Goal: Task Accomplishment & Management: Manage account settings

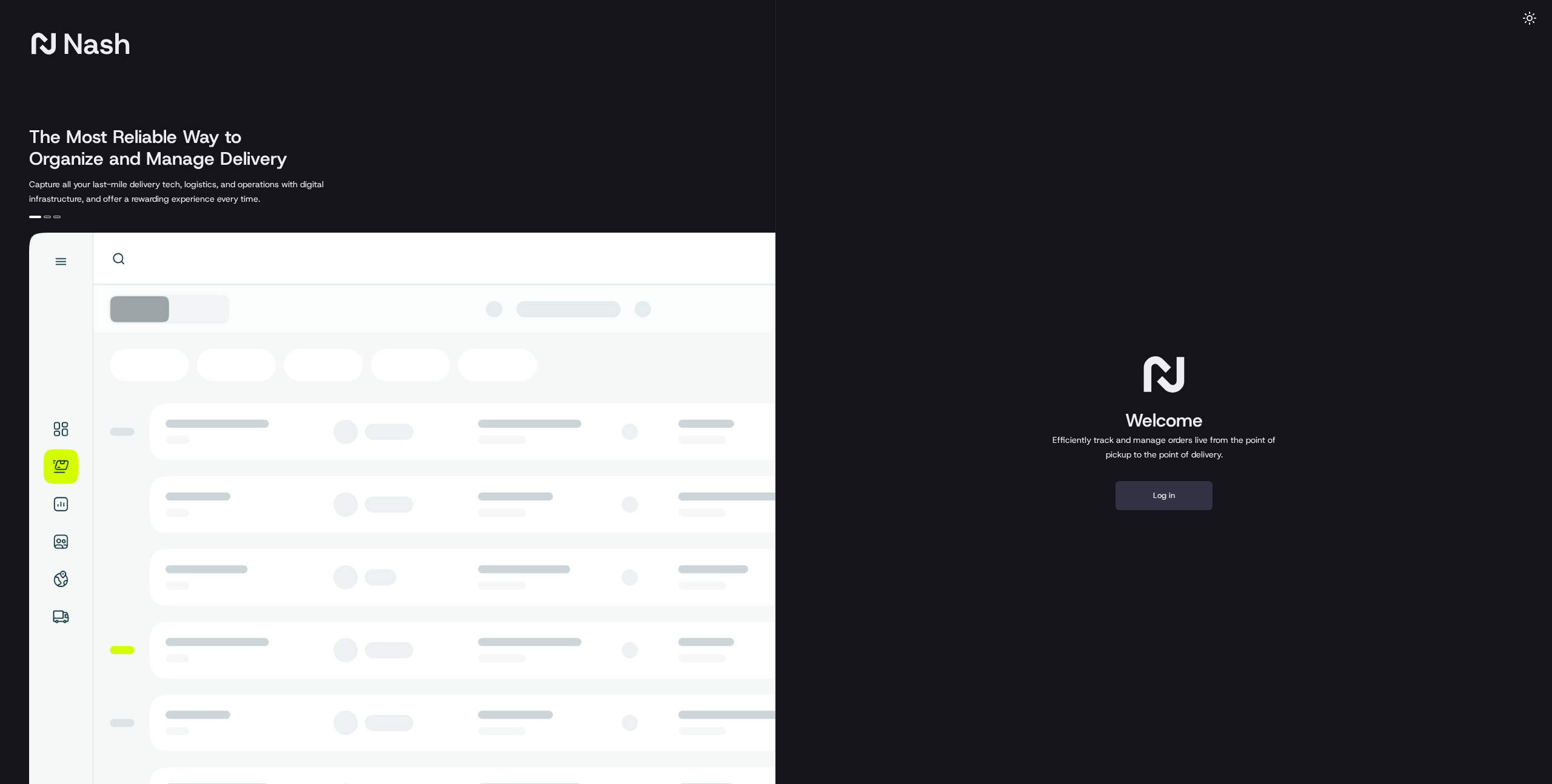
click at [1153, 504] on button "Log in" at bounding box center [1164, 496] width 97 height 29
